Goal: Information Seeking & Learning: Learn about a topic

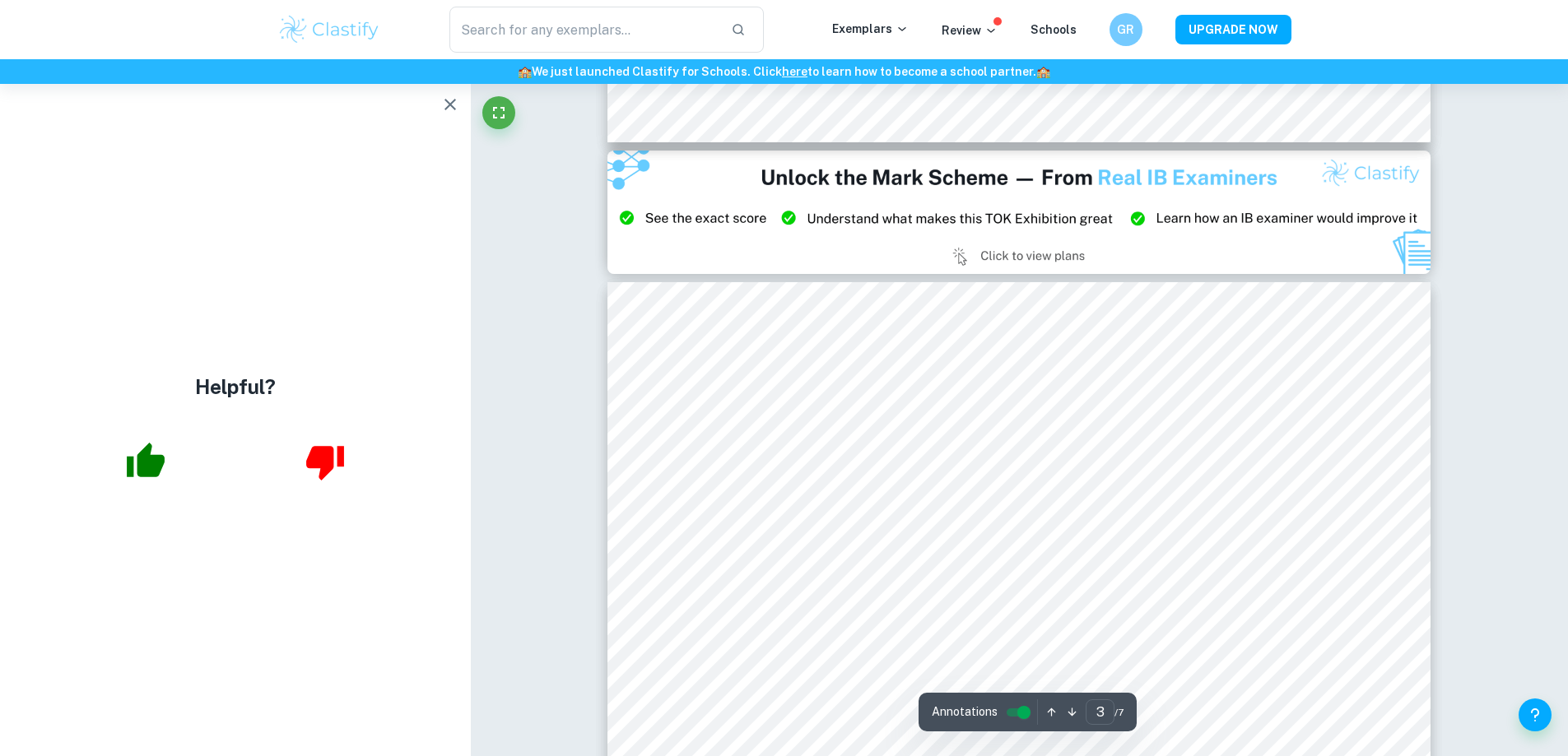
scroll to position [2469, 0]
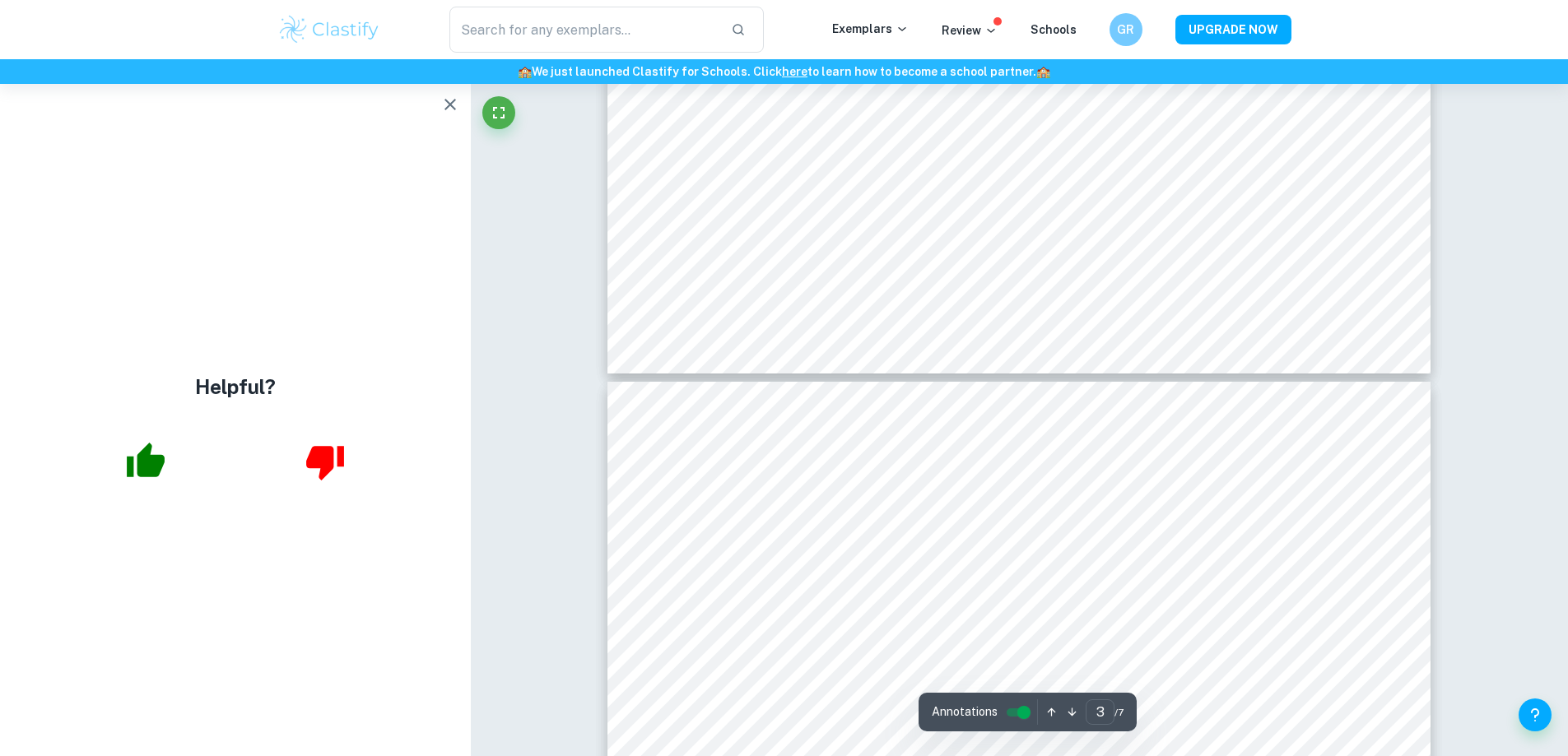
type input "4"
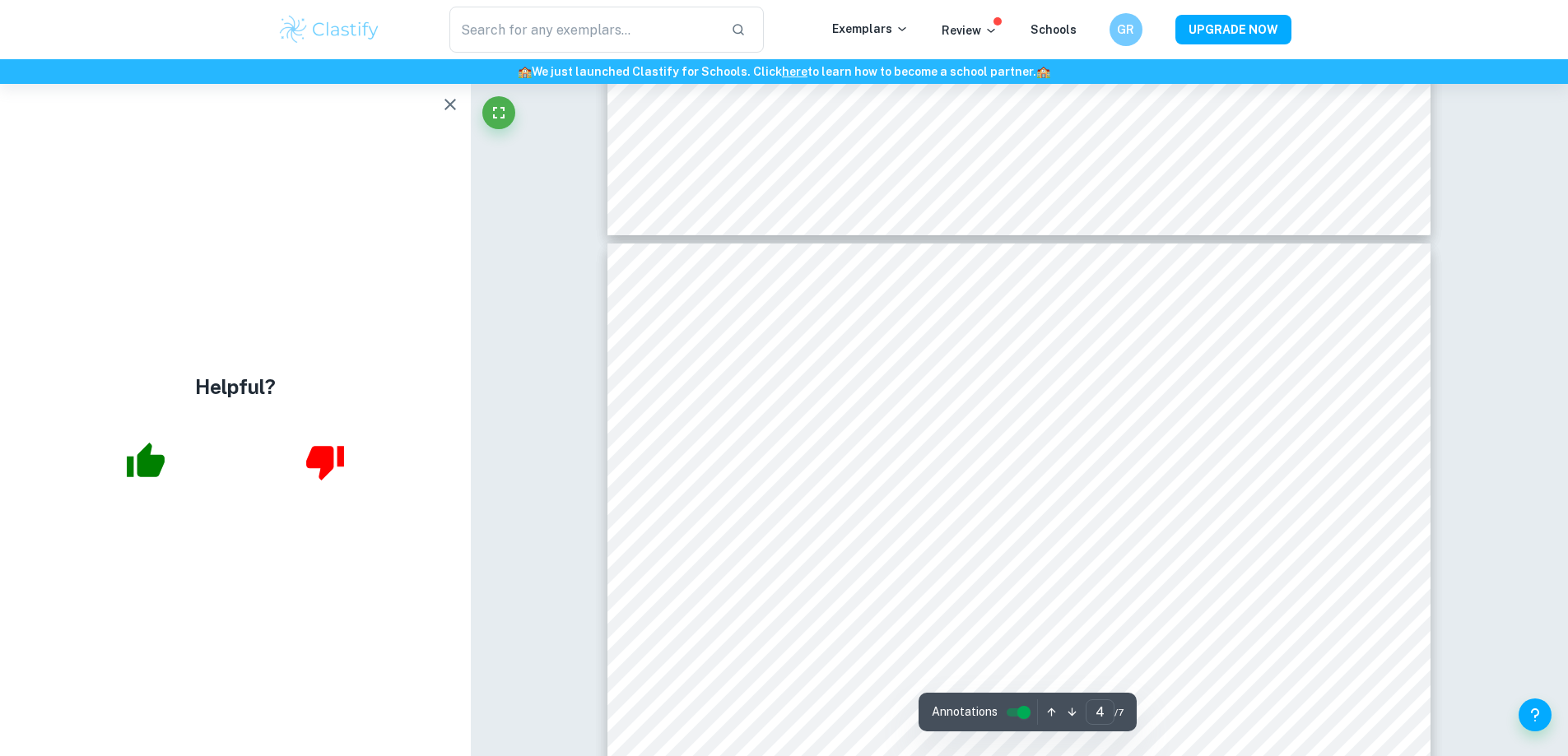
scroll to position [3622, 0]
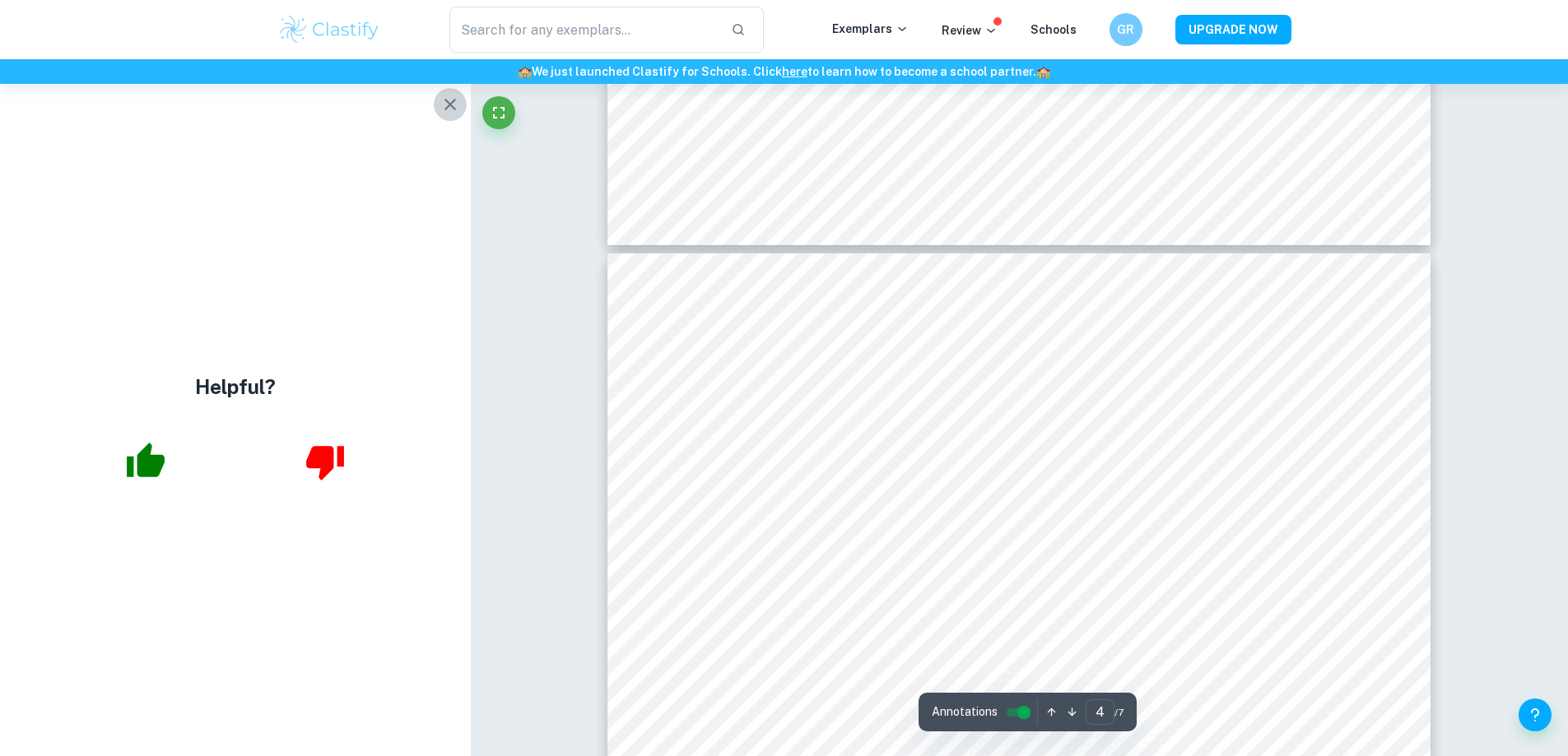
click at [447, 105] on icon "button" at bounding box center [451, 104] width 20 height 20
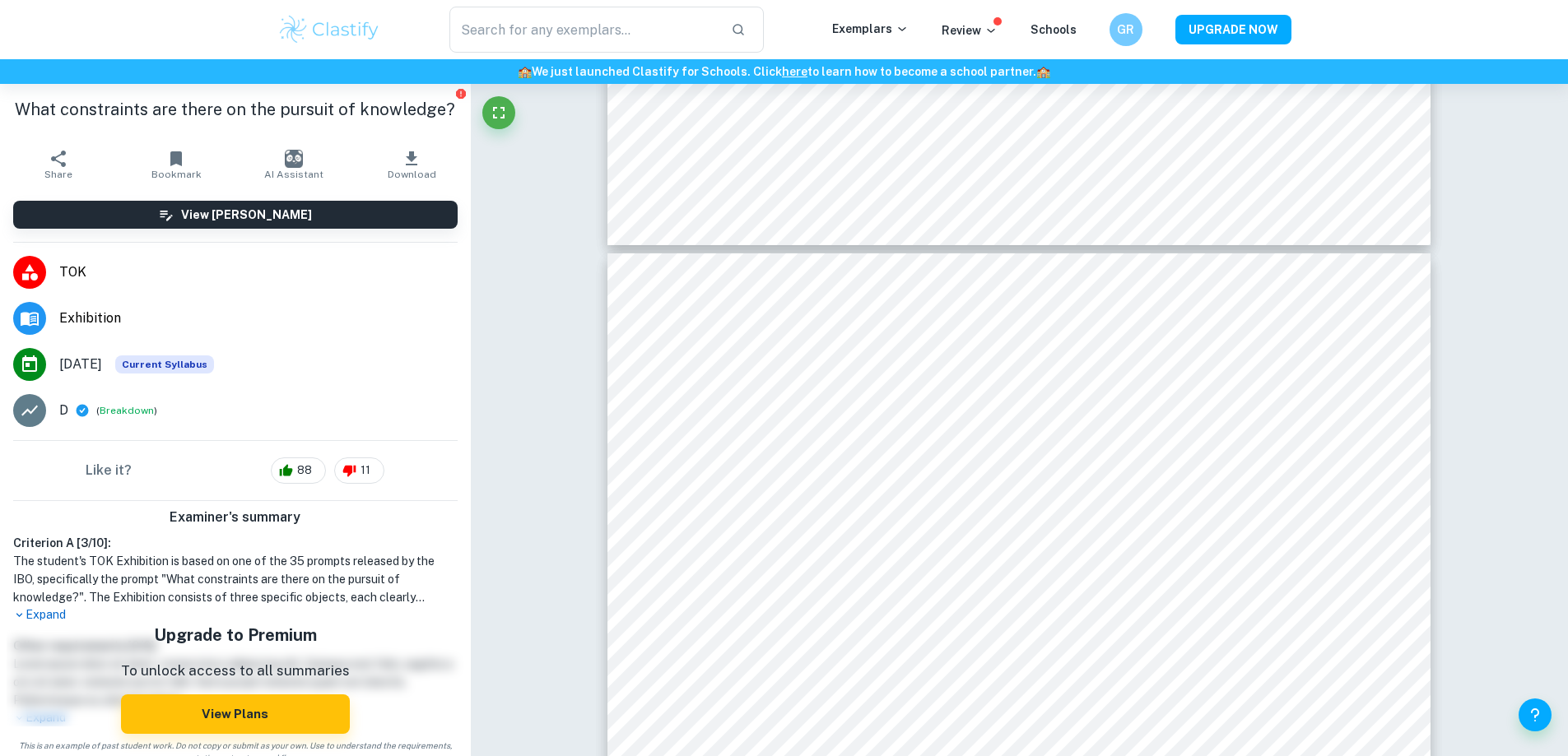
click at [35, 615] on p "Expand" at bounding box center [235, 616] width 445 height 18
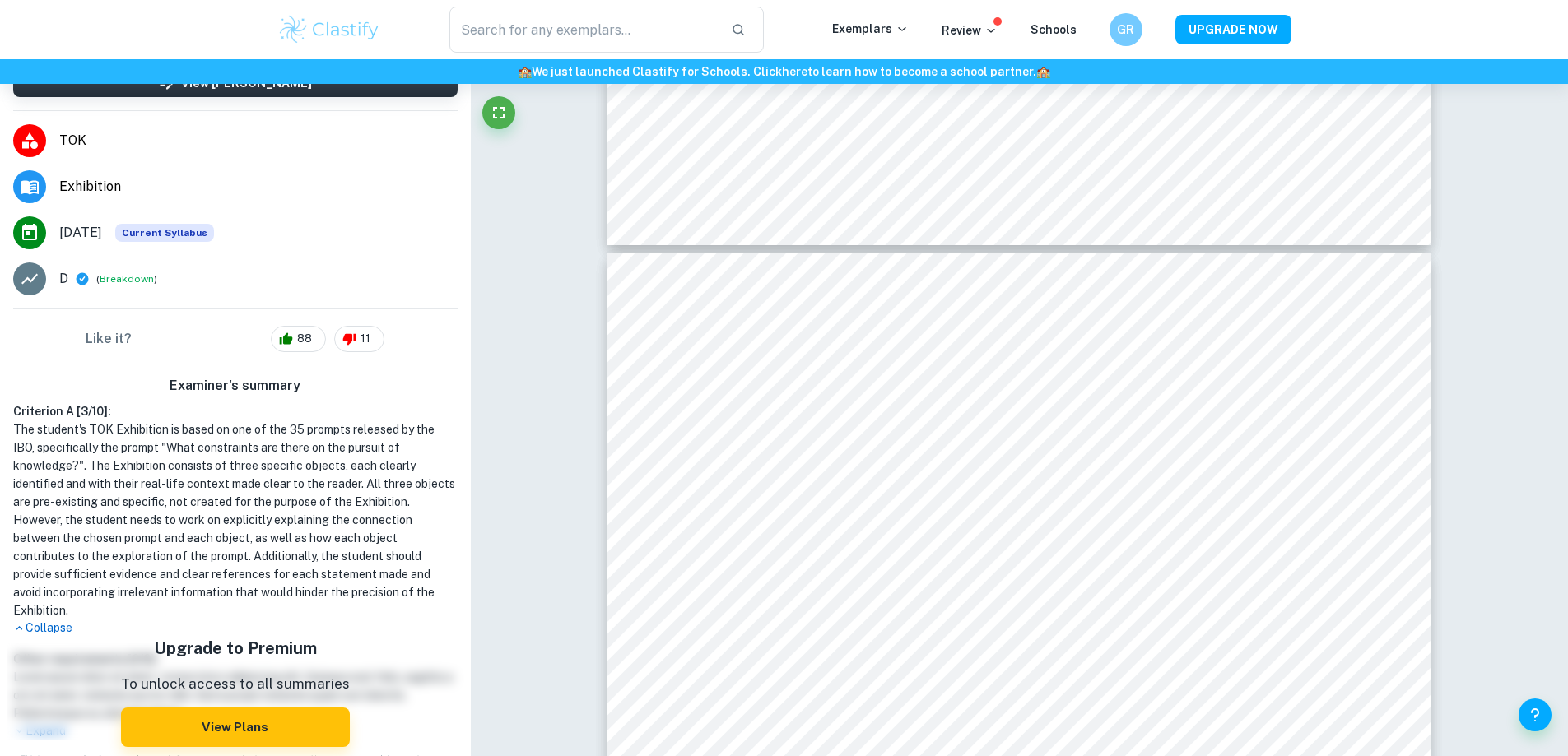
scroll to position [160, 0]
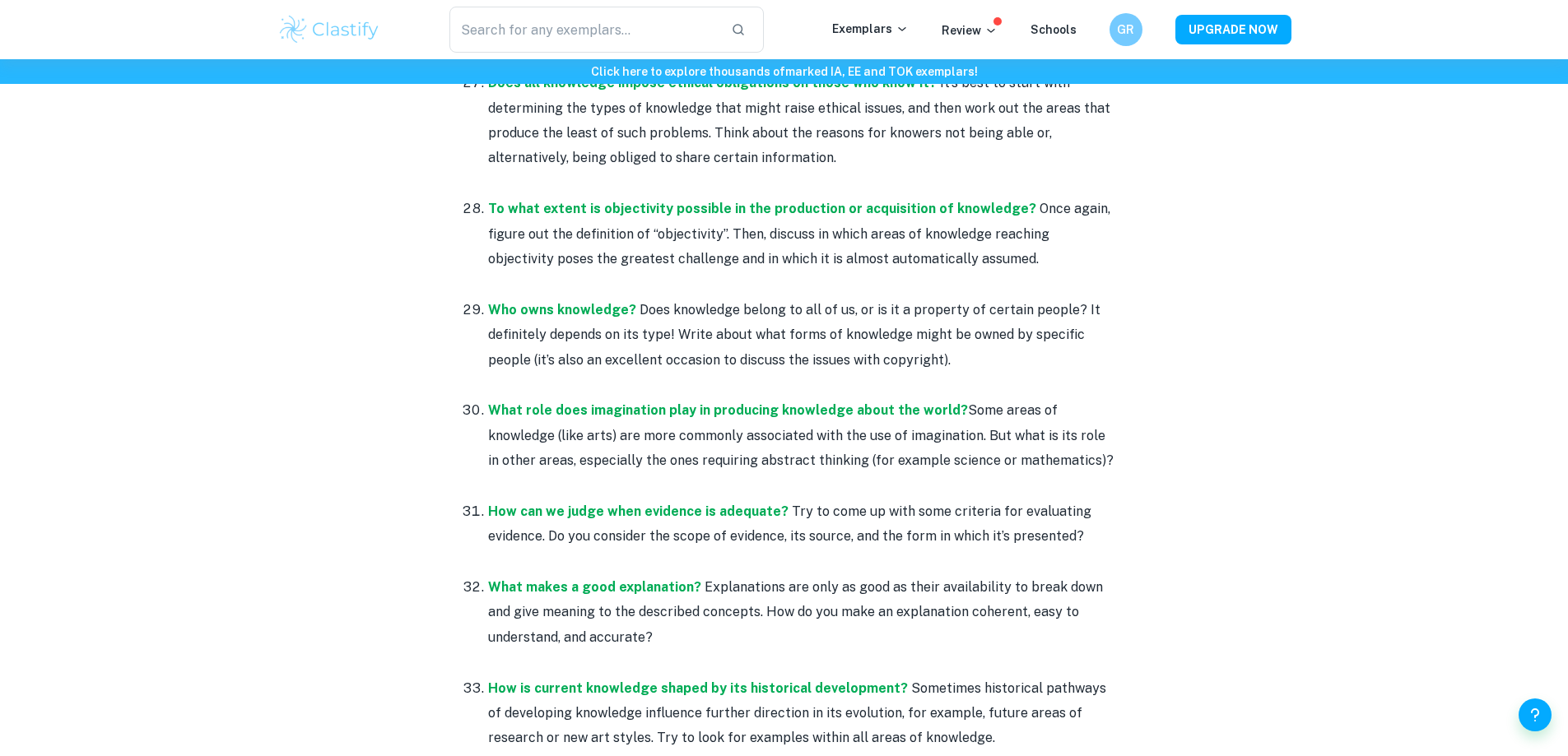
scroll to position [4362, 0]
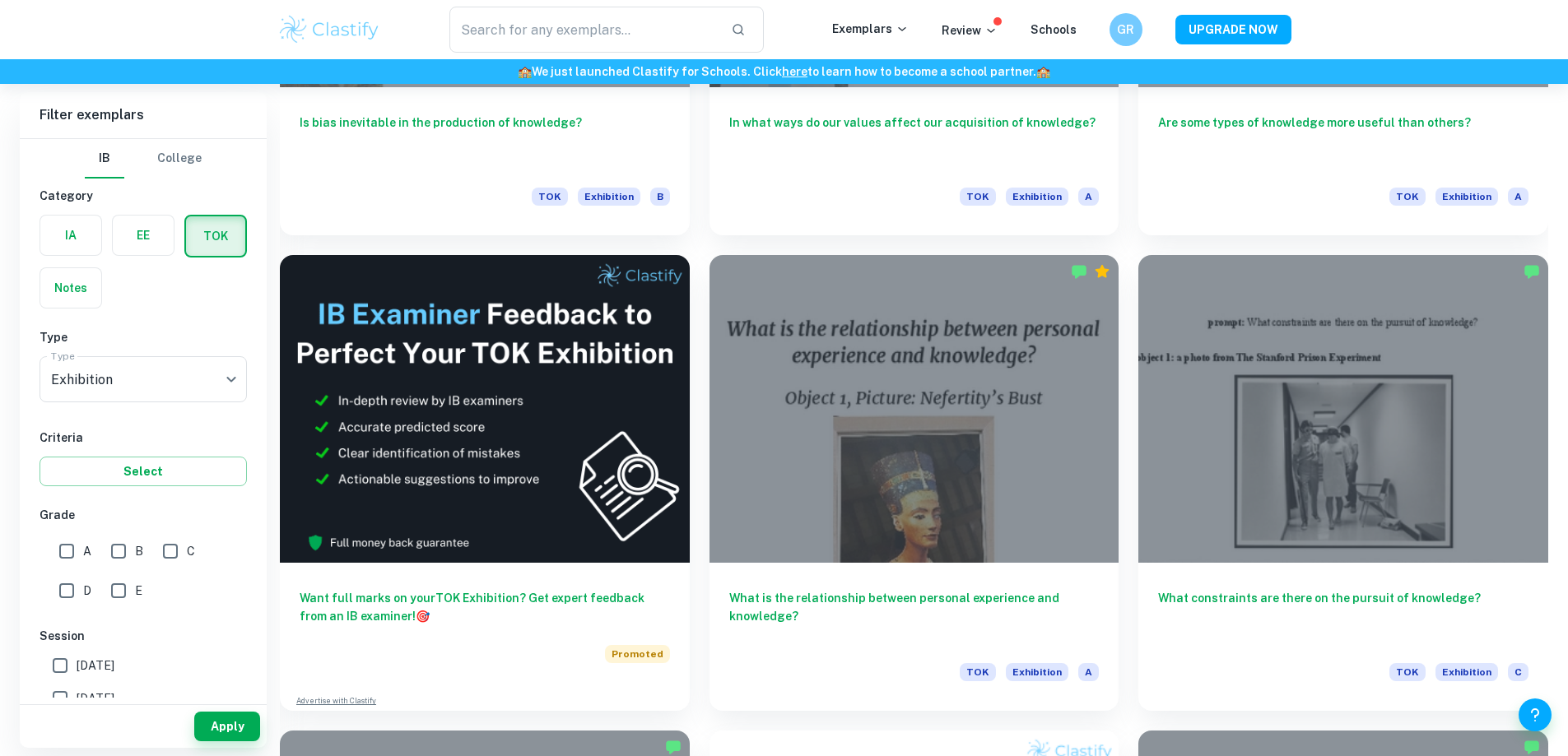
scroll to position [3376, 0]
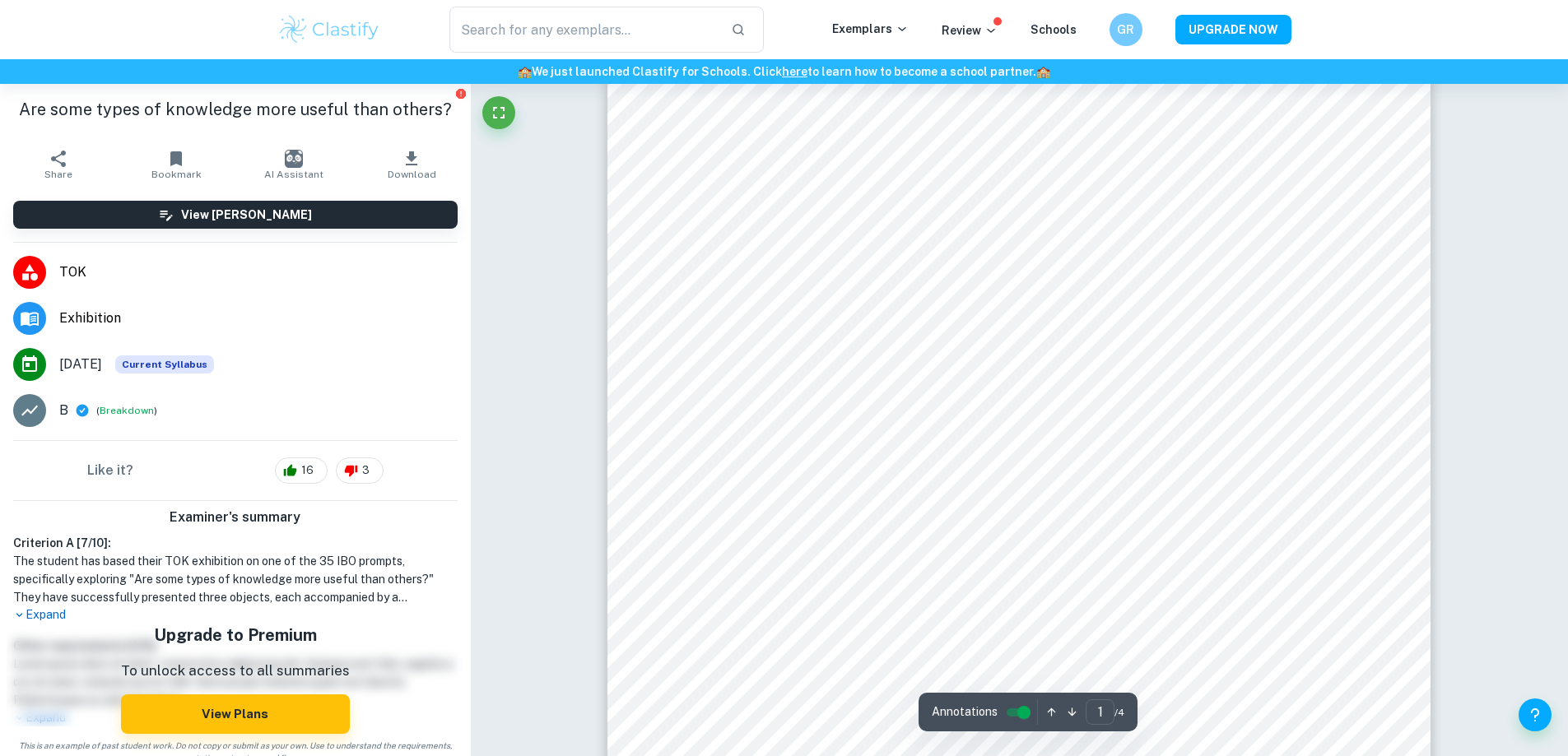
scroll to position [165, 0]
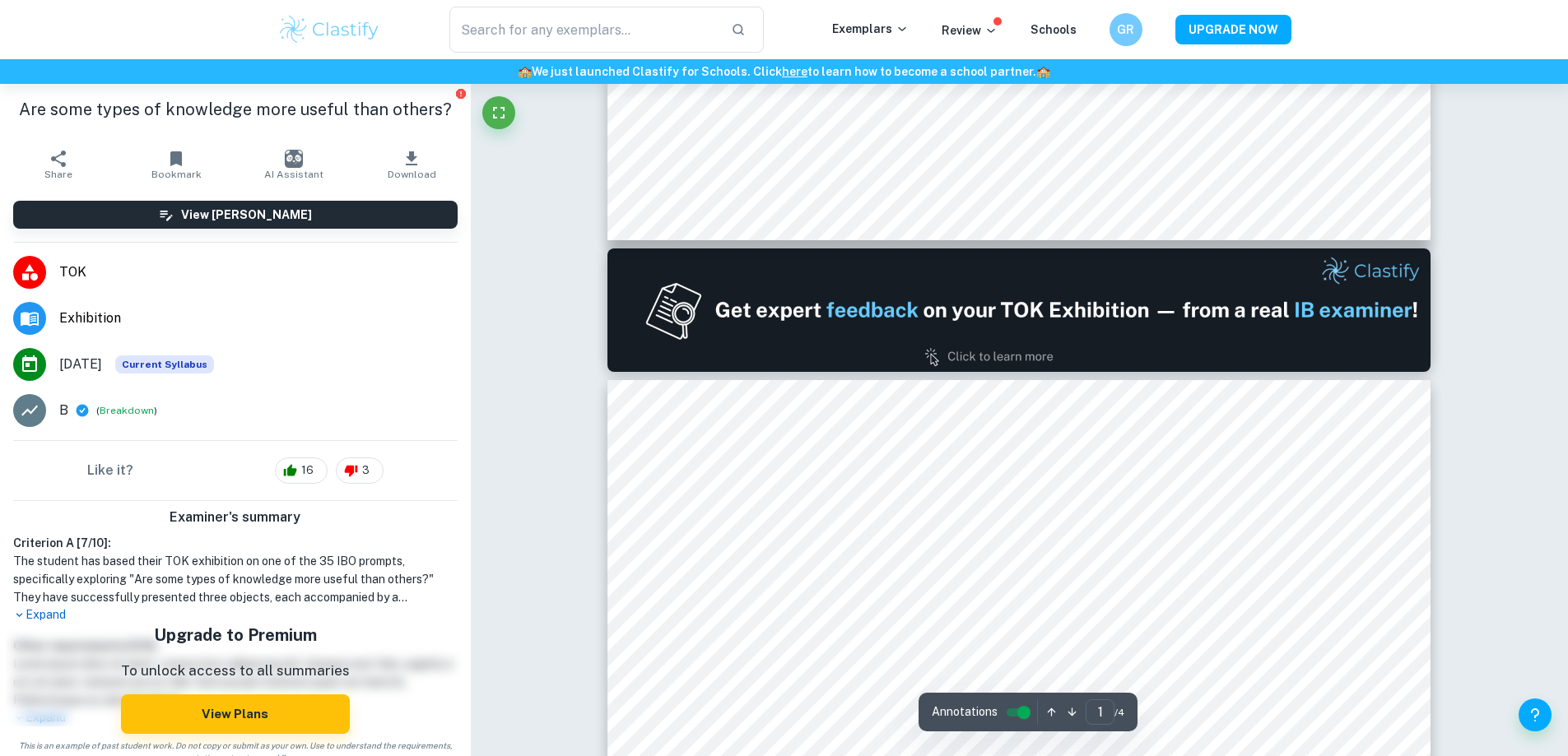
type input "2"
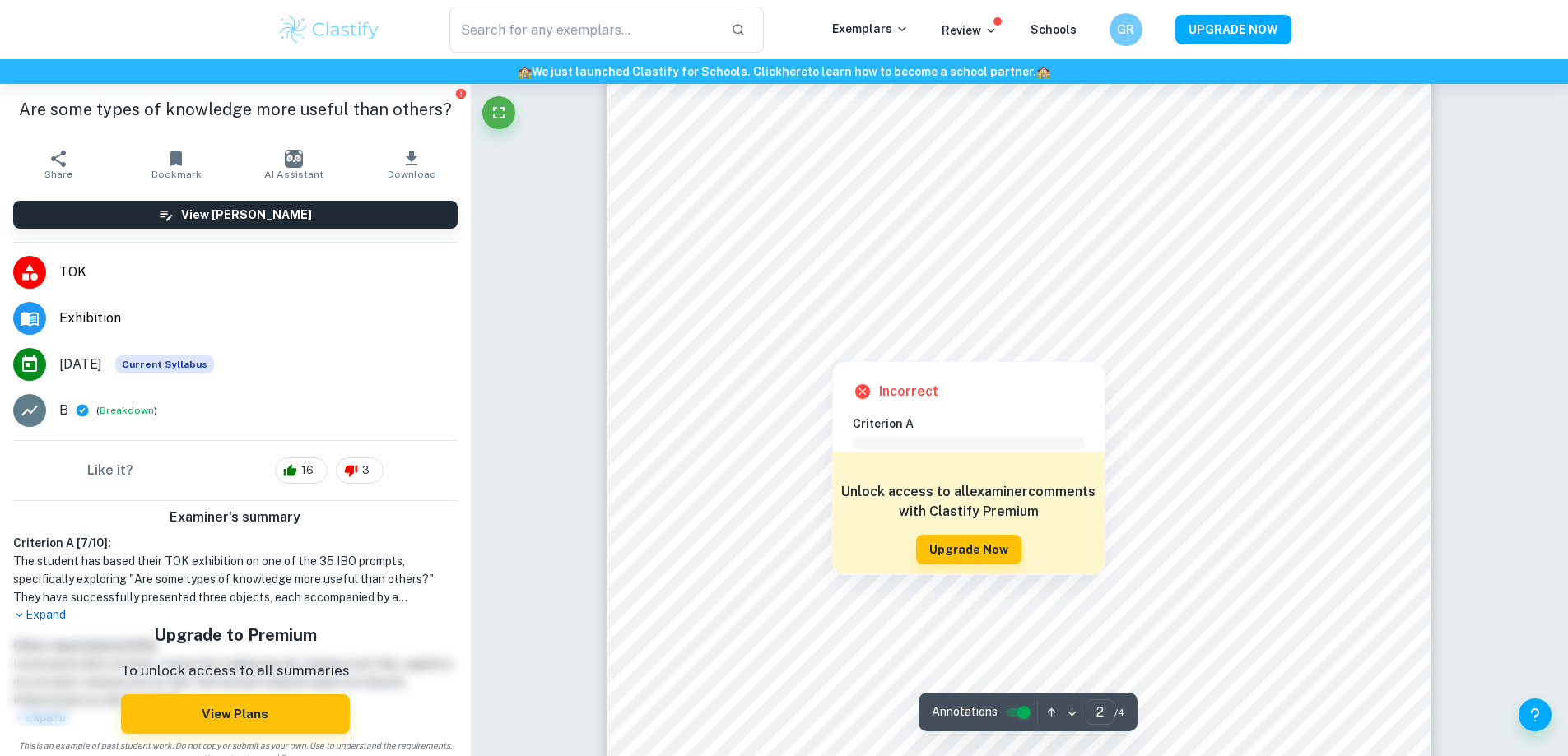
scroll to position [1647, 0]
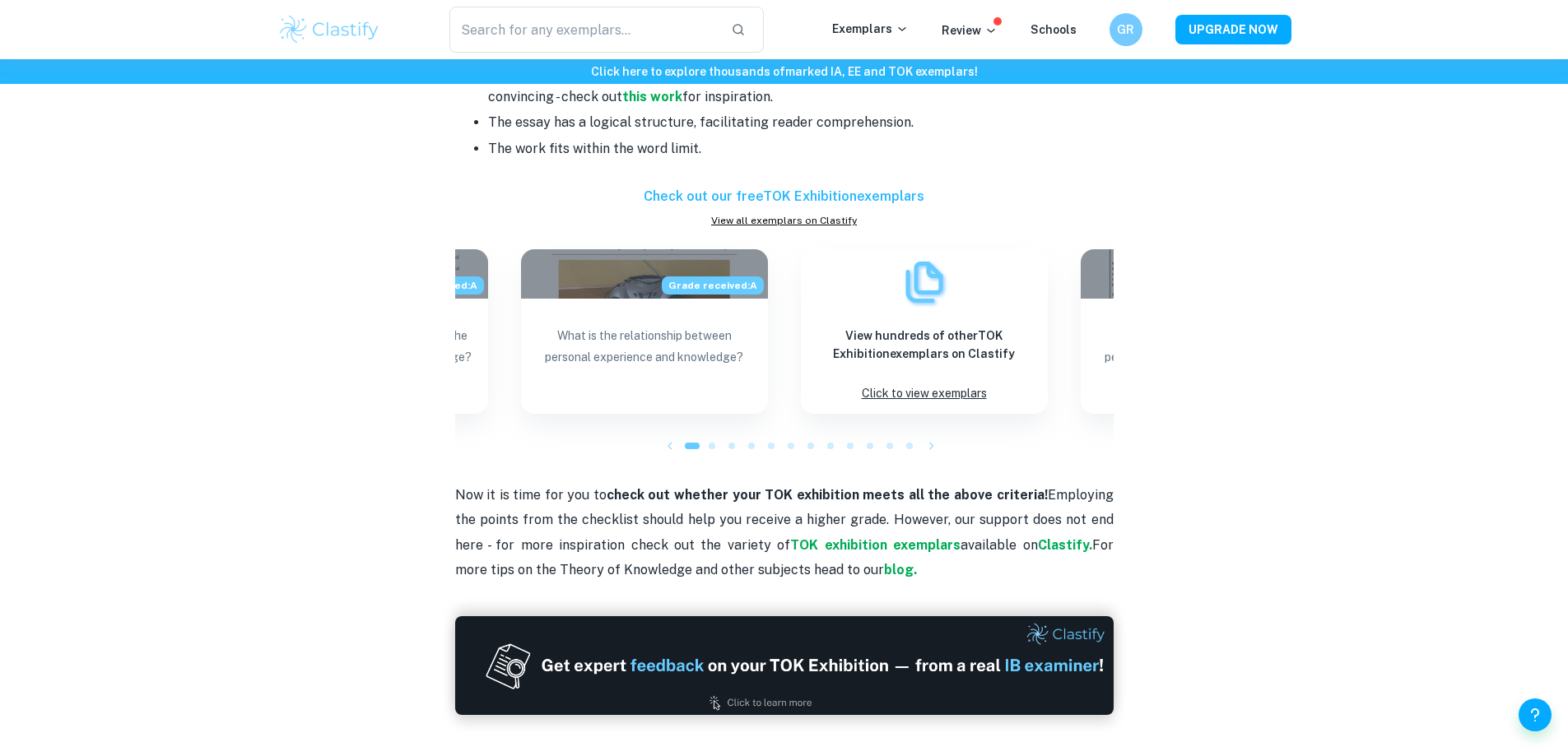
scroll to position [1204, 0]
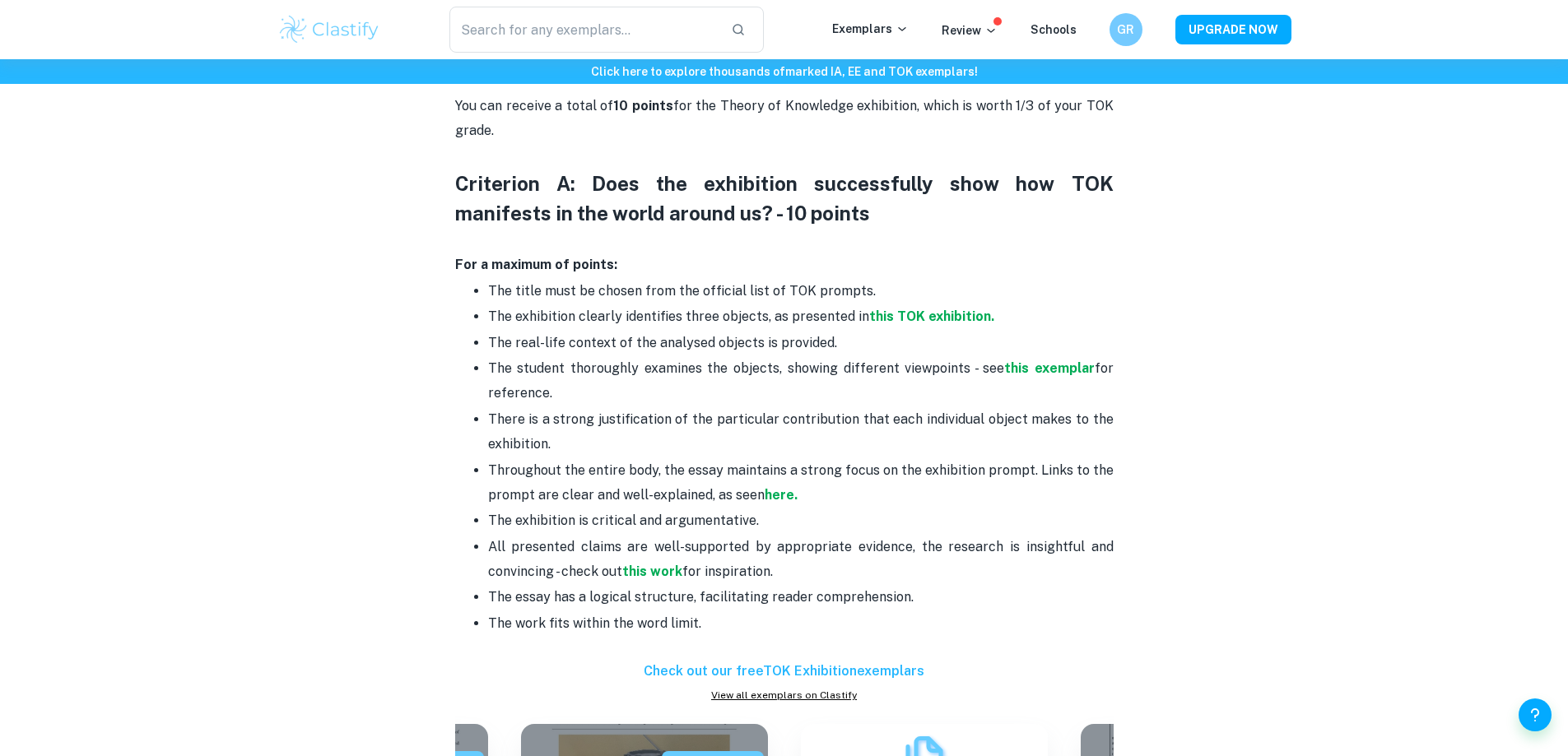
scroll to position [823, 0]
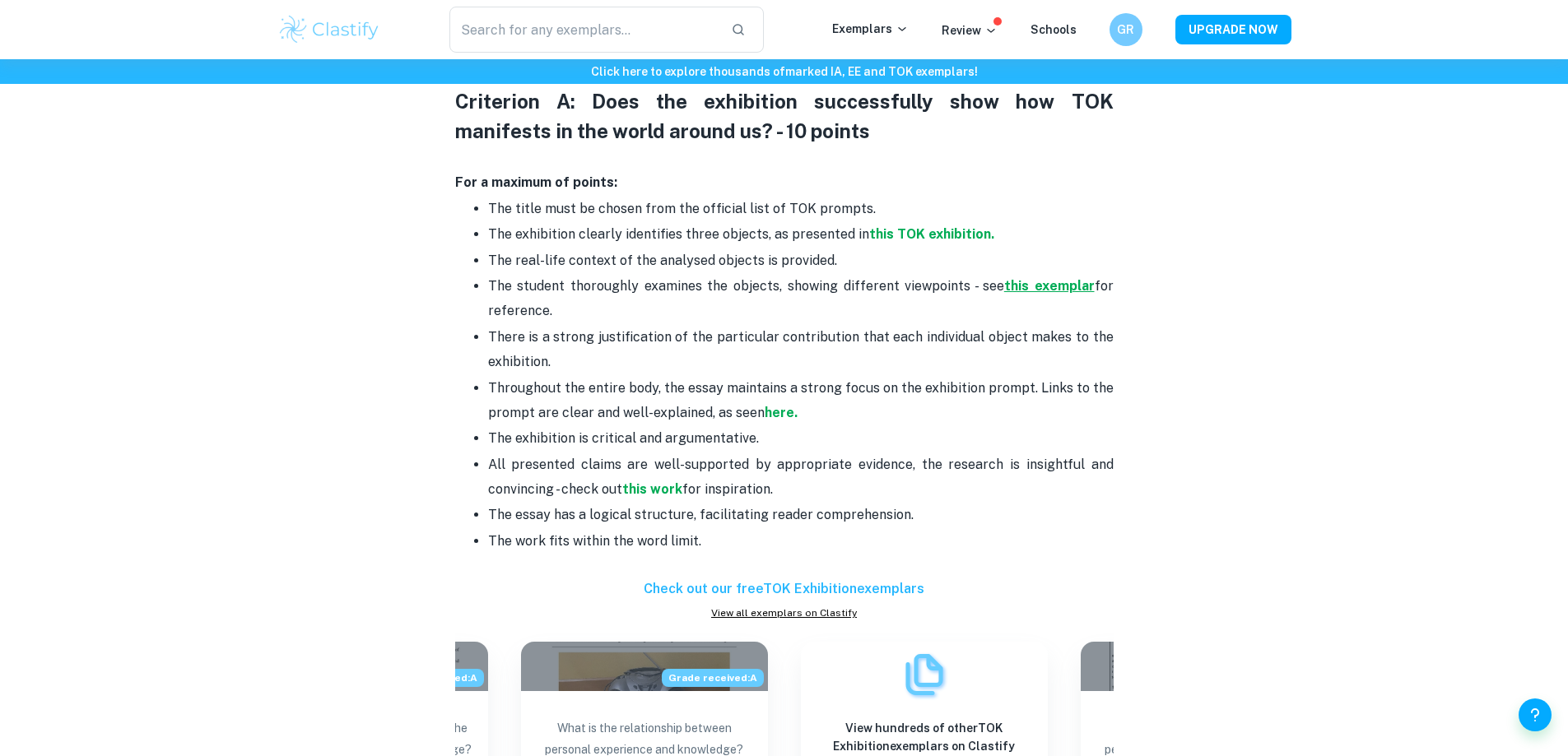
click at [1053, 284] on strong "this exemplar" at bounding box center [1050, 286] width 90 height 16
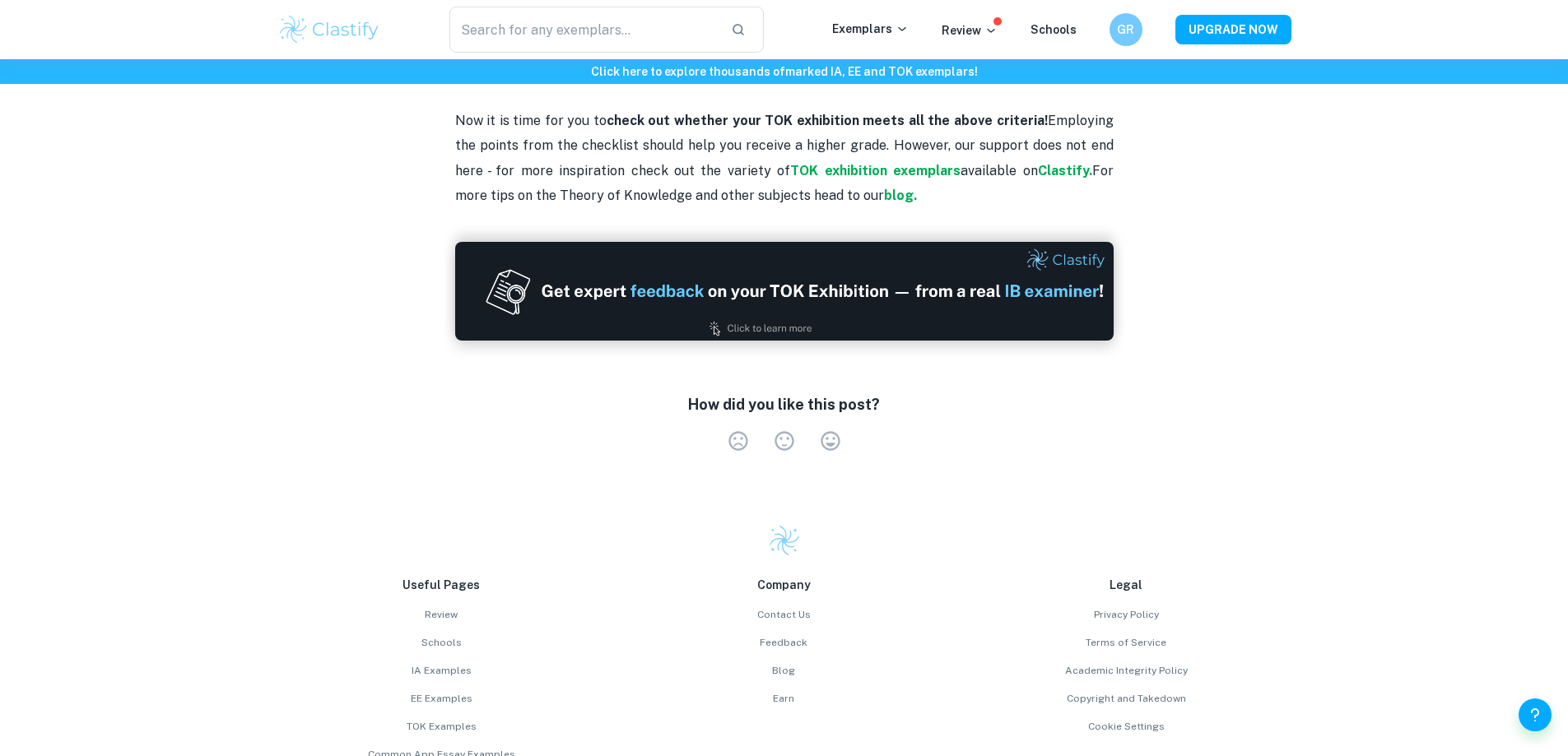
scroll to position [1779, 0]
